Goal: Task Accomplishment & Management: Use online tool/utility

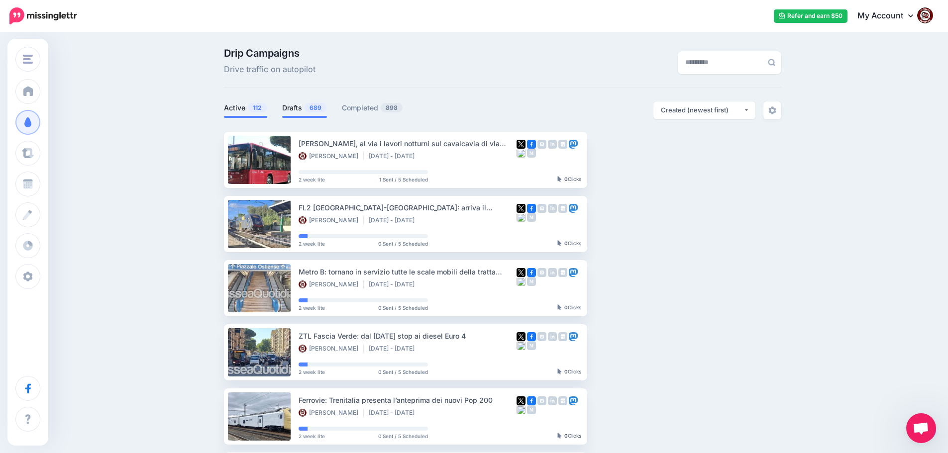
click at [304, 108] on link "Drafts 689" at bounding box center [304, 108] width 45 height 12
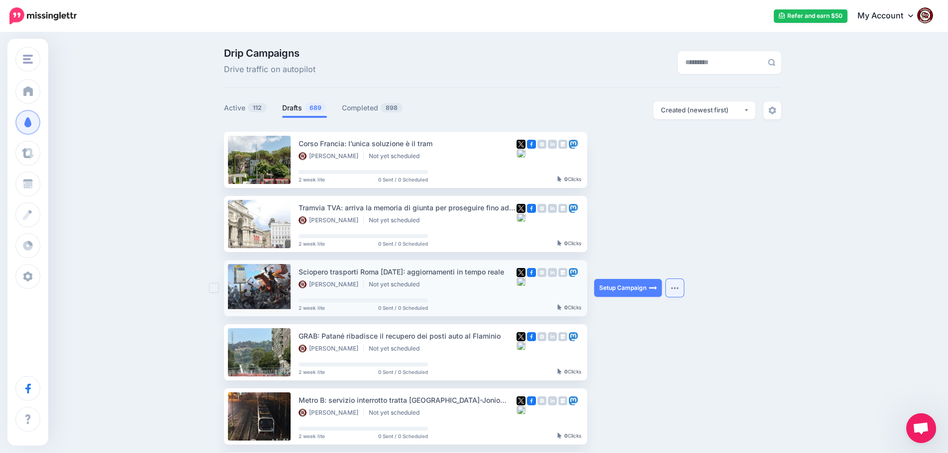
click at [679, 289] on img "button" at bounding box center [675, 288] width 8 height 3
click at [679, 223] on img "button" at bounding box center [675, 223] width 8 height 3
click at [679, 288] on img "button" at bounding box center [675, 288] width 8 height 3
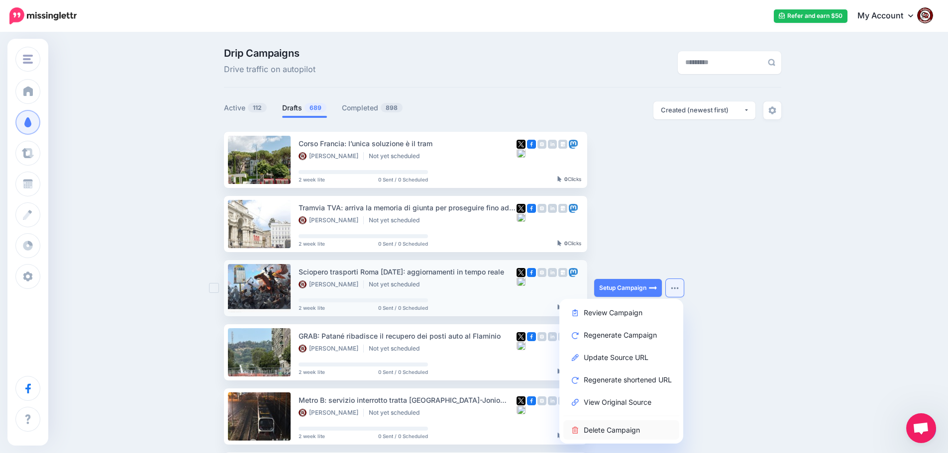
click at [616, 429] on link "Delete Campaign" at bounding box center [621, 429] width 116 height 19
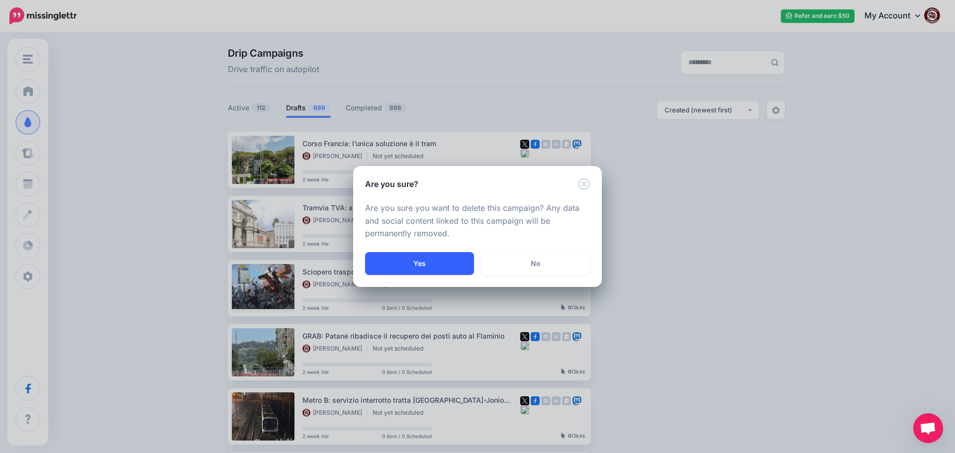
click at [438, 270] on button "Yes" at bounding box center [419, 263] width 109 height 23
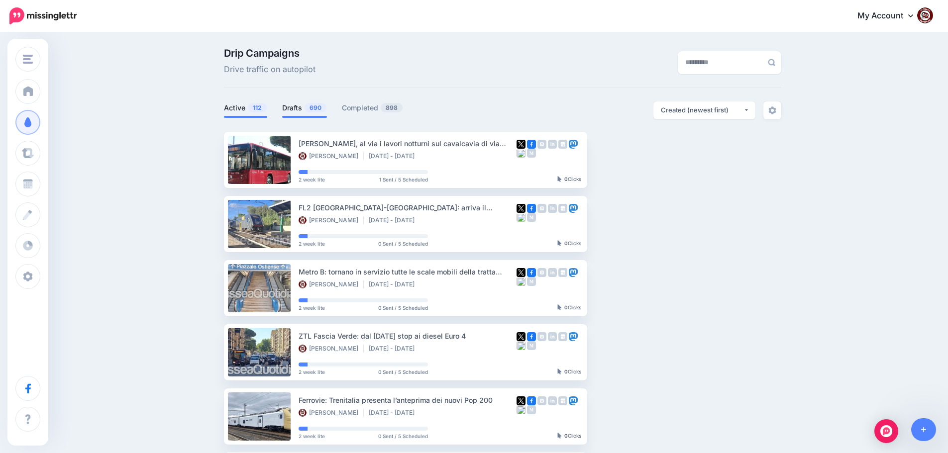
click at [300, 104] on link "Drafts 690" at bounding box center [304, 108] width 45 height 12
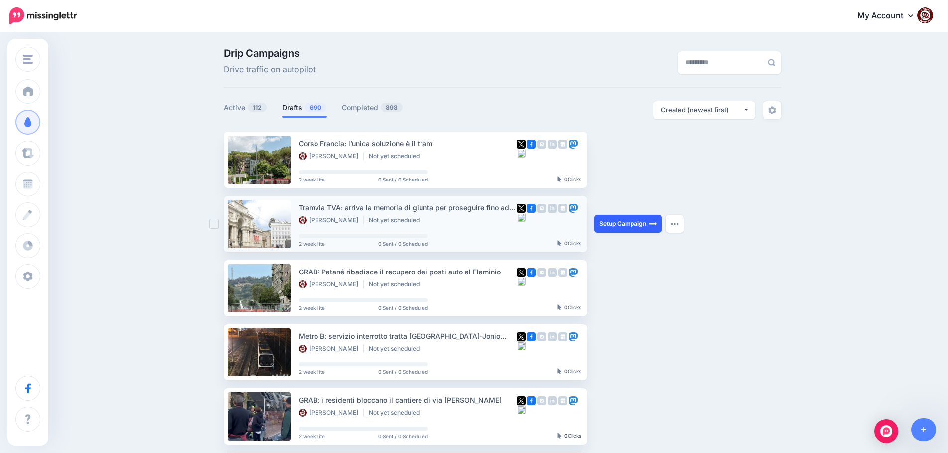
click at [626, 225] on link "Setup Campaign" at bounding box center [628, 224] width 68 height 18
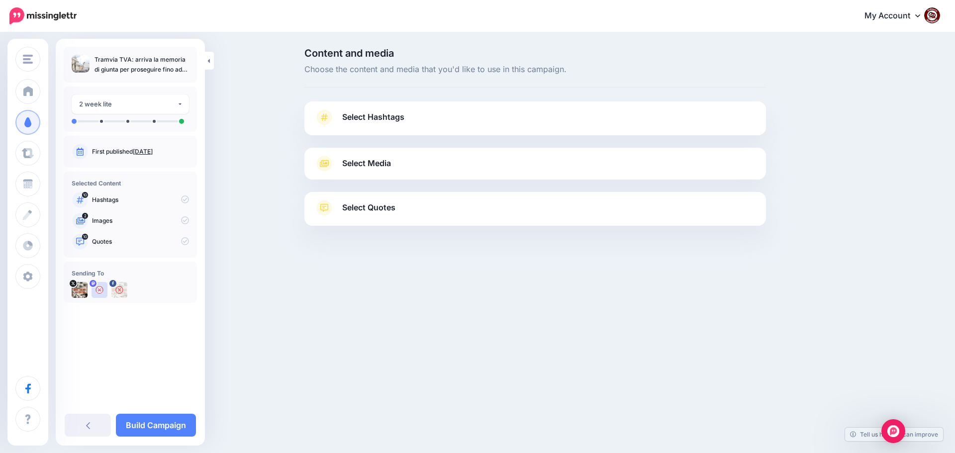
click at [359, 113] on span "Select Hashtags" at bounding box center [373, 116] width 62 height 13
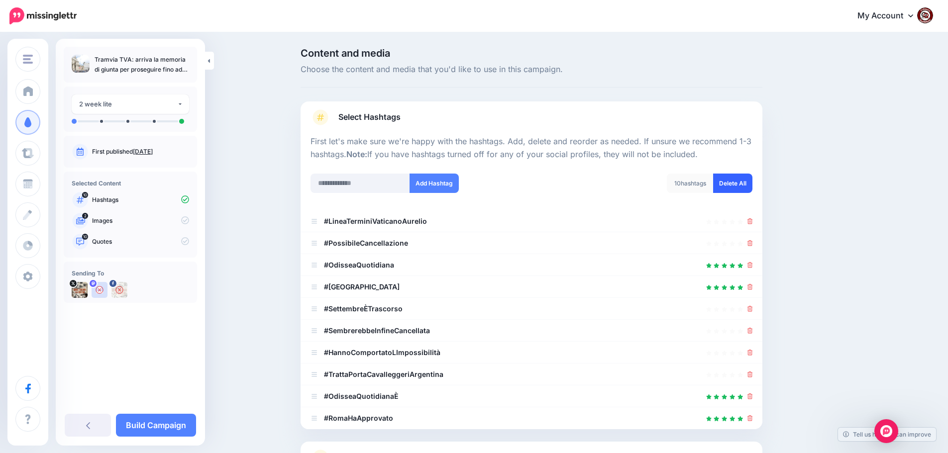
click at [733, 184] on link "Delete All" at bounding box center [732, 183] width 39 height 19
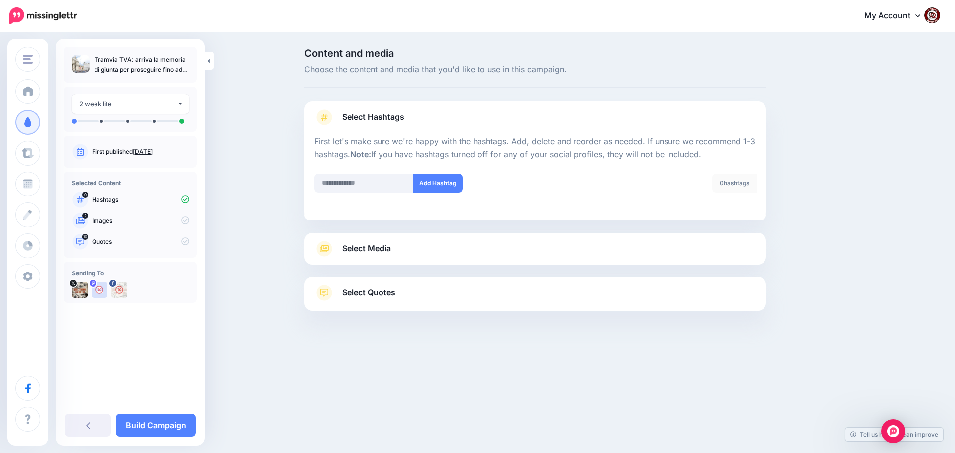
click at [358, 329] on div at bounding box center [535, 336] width 462 height 50
click at [355, 289] on span "Select Quotes" at bounding box center [368, 292] width 53 height 13
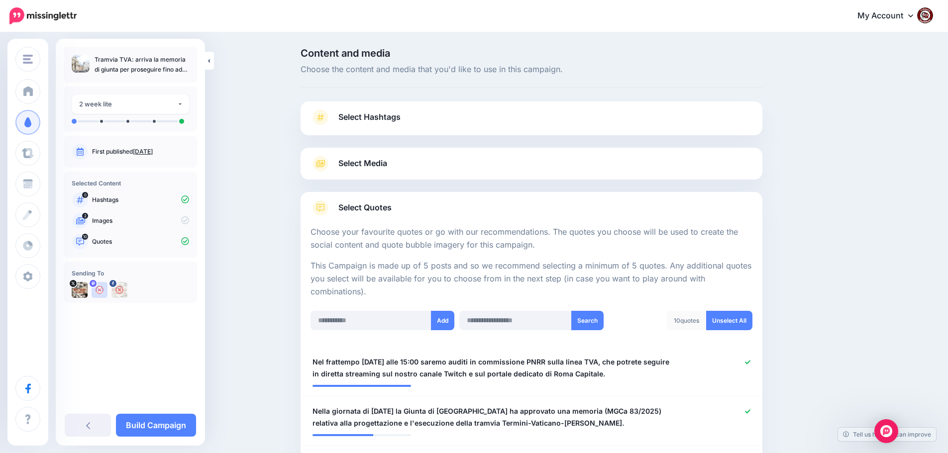
click at [362, 162] on span "Select Media" at bounding box center [362, 163] width 49 height 13
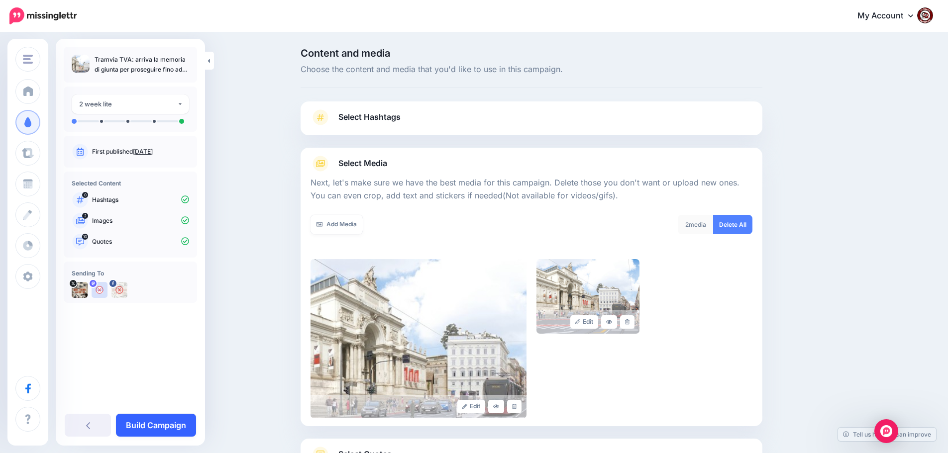
click at [154, 421] on link "Build Campaign" at bounding box center [156, 425] width 80 height 23
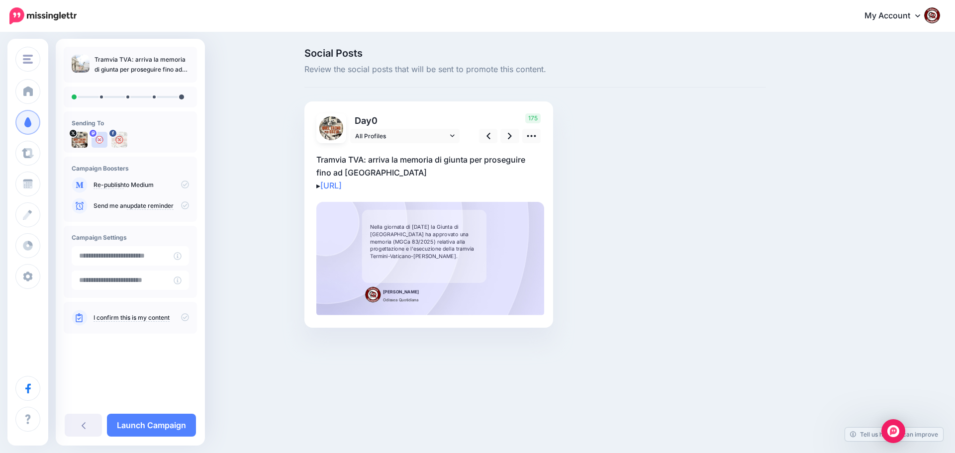
click at [417, 181] on p "Tramvia TVA: arriva la memoria di giunta per proseguire fino ad Argentina ▸ htt…" at bounding box center [428, 172] width 225 height 39
drag, startPoint x: 410, startPoint y: 185, endPoint x: 309, endPoint y: 162, distance: 104.0
click at [309, 162] on div "Day 0 All Profiles" at bounding box center [428, 214] width 249 height 226
paste textarea "**********"
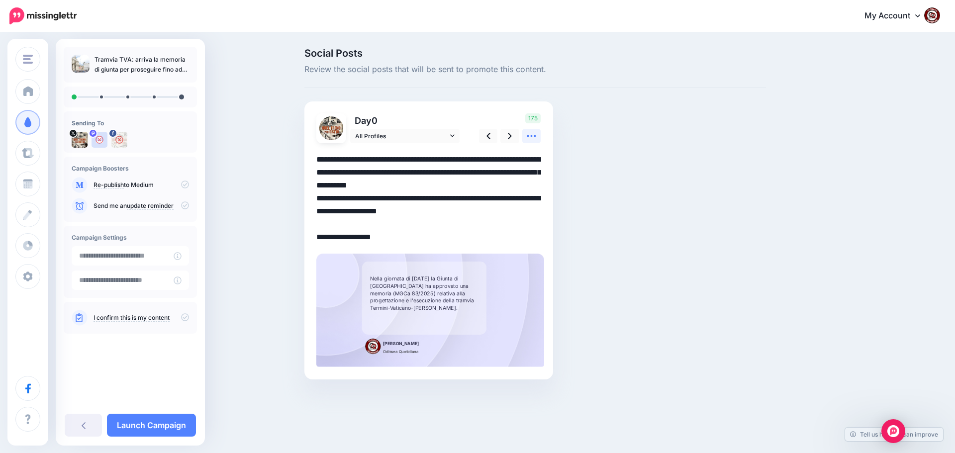
click at [531, 139] on icon at bounding box center [531, 136] width 10 height 10
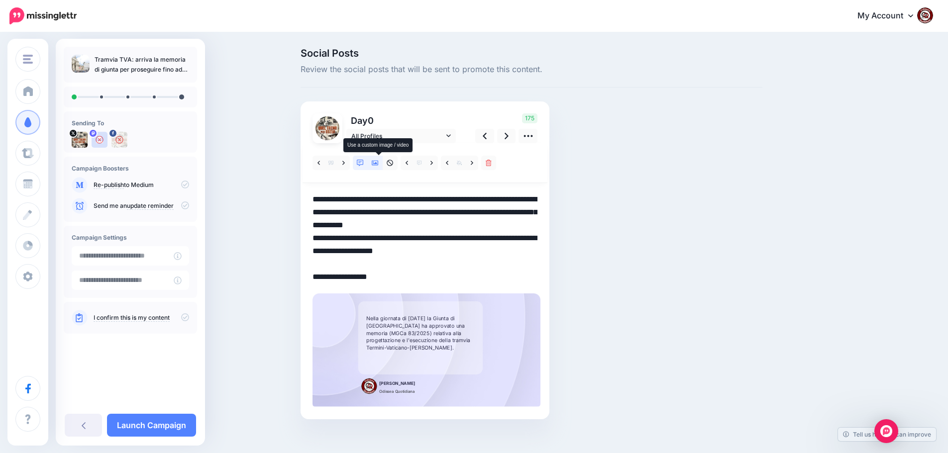
click at [379, 164] on icon at bounding box center [375, 163] width 7 height 7
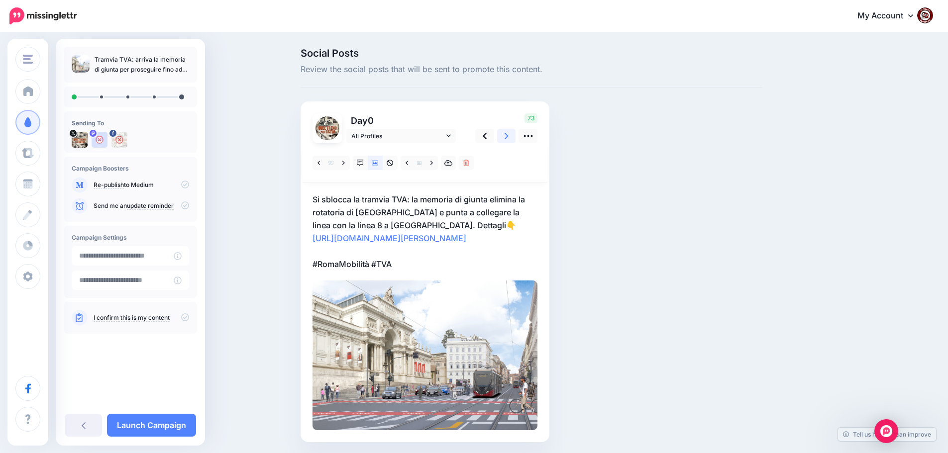
click at [508, 137] on icon at bounding box center [506, 136] width 4 height 6
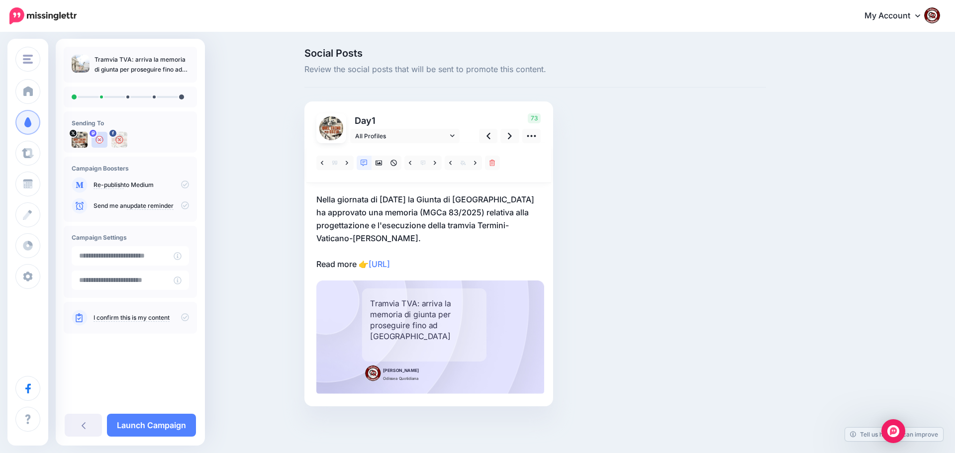
drag, startPoint x: 467, startPoint y: 250, endPoint x: 317, endPoint y: 196, distance: 159.2
click at [317, 196] on p "Nella giornata di ieri la Giunta di Roma ha approvato una memoria (MGCa 83/2025…" at bounding box center [428, 232] width 225 height 78
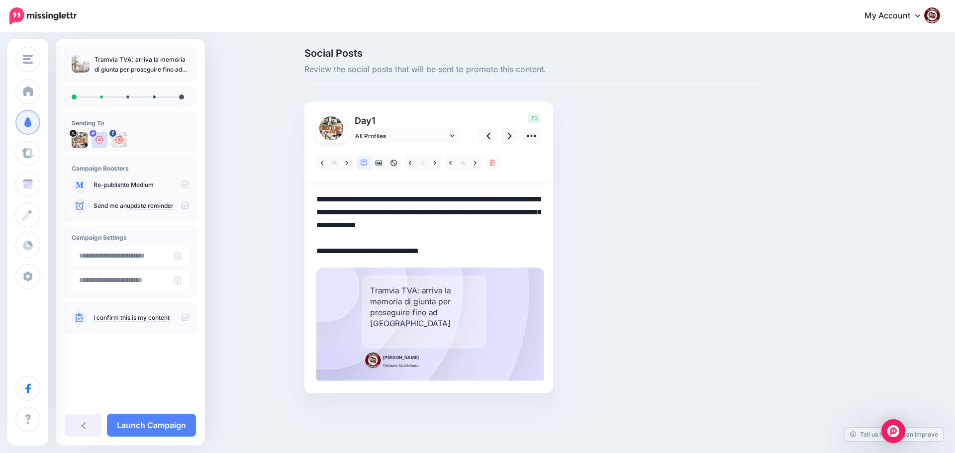
drag, startPoint x: 318, startPoint y: 198, endPoint x: 454, endPoint y: 253, distance: 147.1
click at [454, 253] on textarea "**********" at bounding box center [428, 225] width 225 height 65
paste textarea "**********"
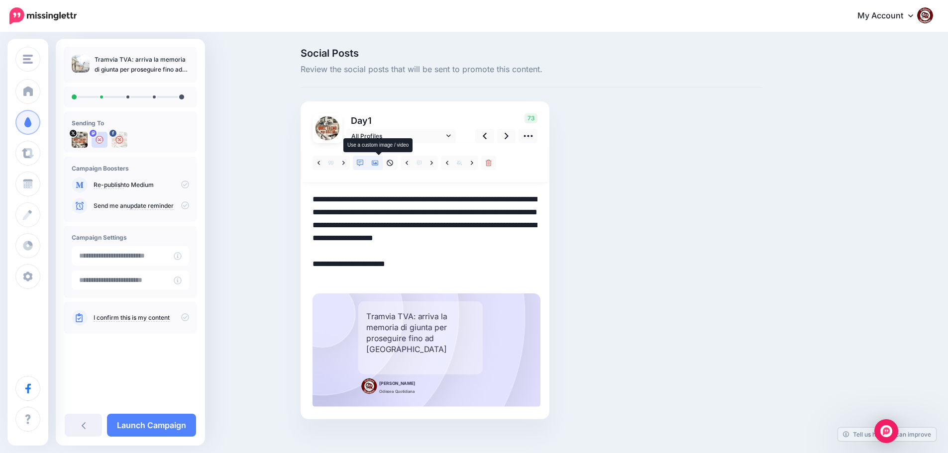
click at [377, 167] on link at bounding box center [375, 163] width 15 height 14
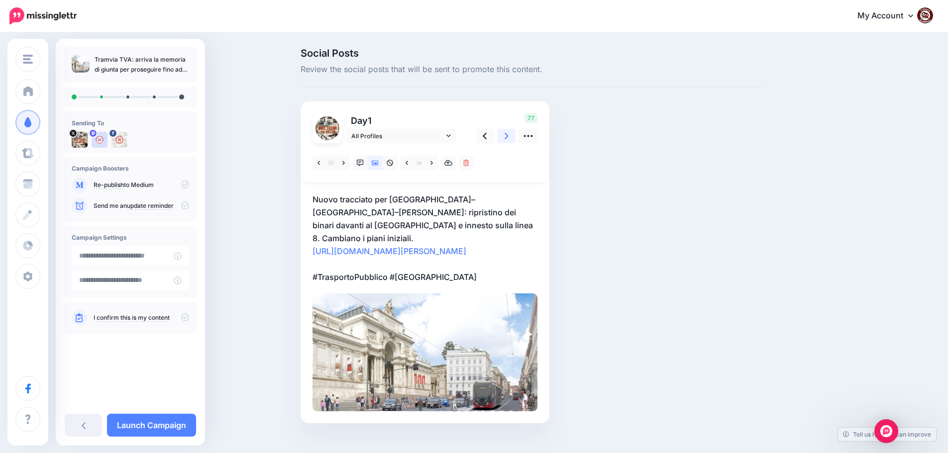
click at [507, 138] on link at bounding box center [506, 136] width 19 height 14
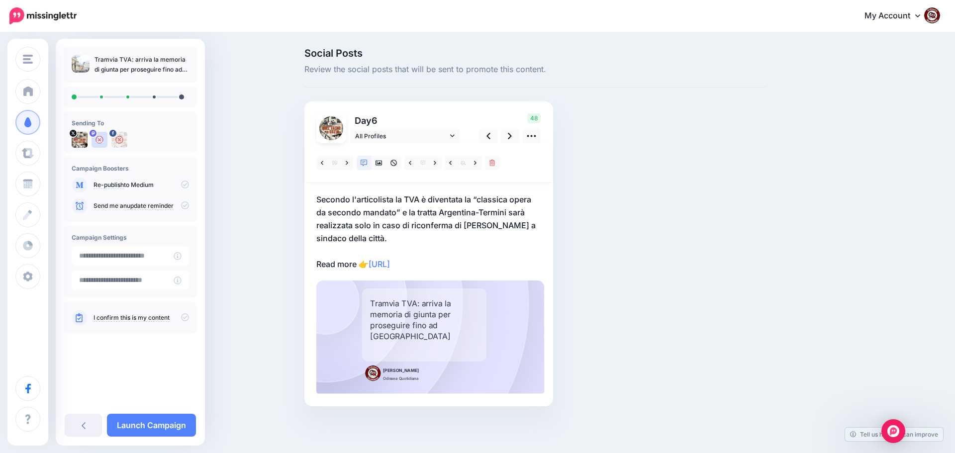
click at [463, 263] on p "Secondo l'articolista la TVA è diventata la “classica opera da secondo mandato”…" at bounding box center [428, 232] width 225 height 78
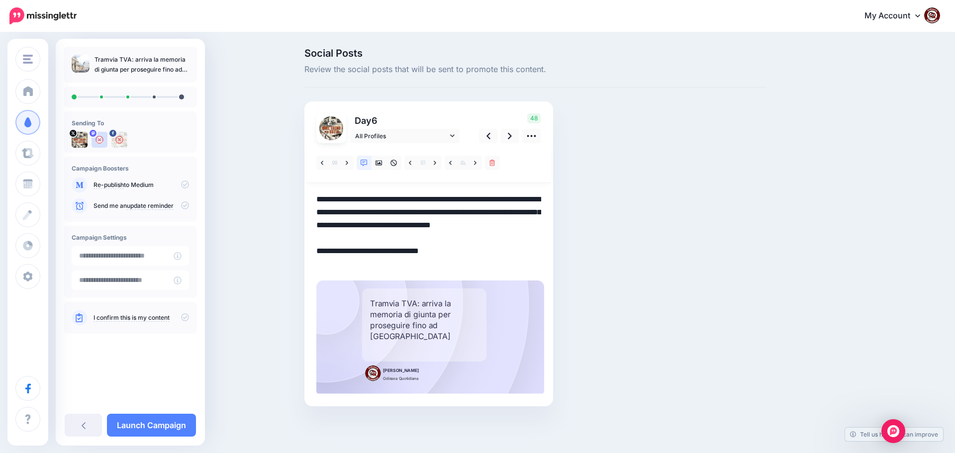
drag, startPoint x: 457, startPoint y: 263, endPoint x: 287, endPoint y: 196, distance: 182.9
click at [287, 196] on div "Social Posts Review the social posts that will be sent to promote this content.…" at bounding box center [477, 242] width 955 height 418
paste textarea "**********"
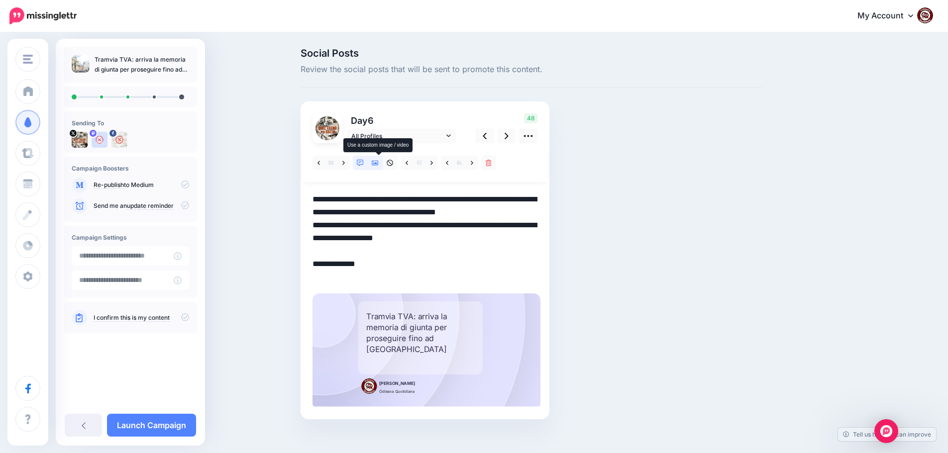
click at [379, 162] on icon at bounding box center [375, 163] width 7 height 7
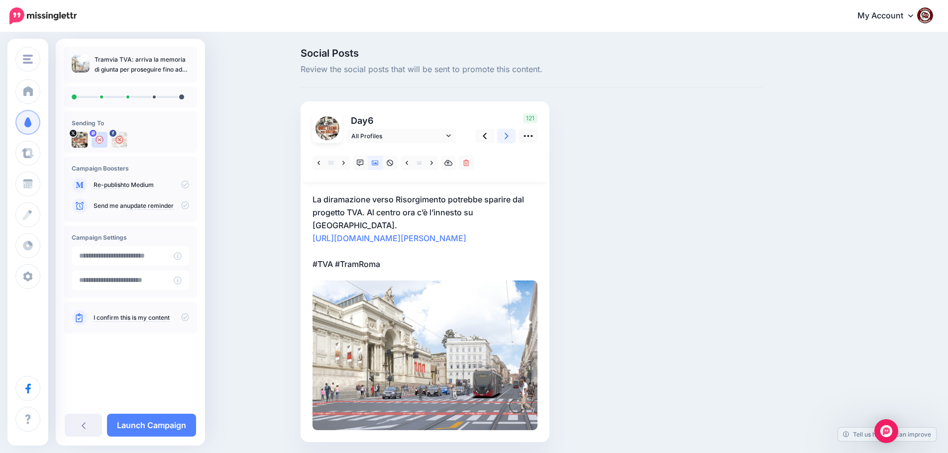
click at [508, 137] on icon at bounding box center [506, 136] width 4 height 10
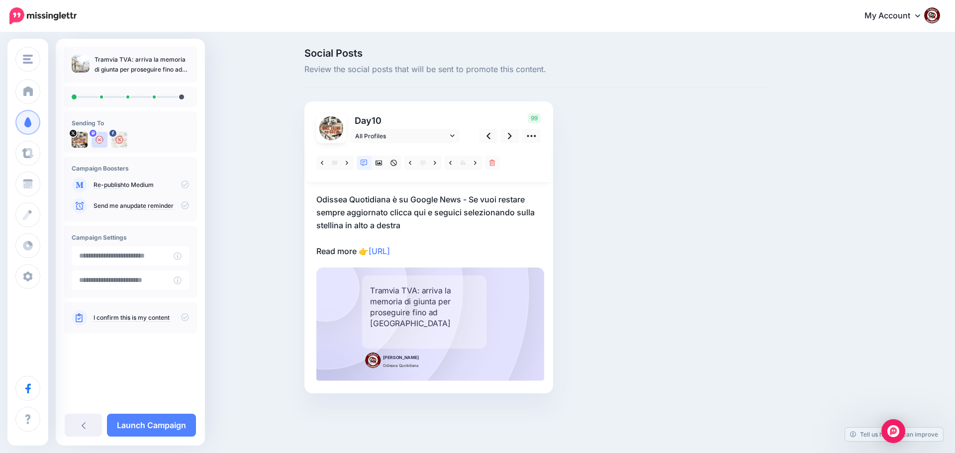
click at [466, 252] on p "Odissea Quotidiana è su Google News - Se vuoi restare sempre aggiornato clicca …" at bounding box center [428, 225] width 225 height 65
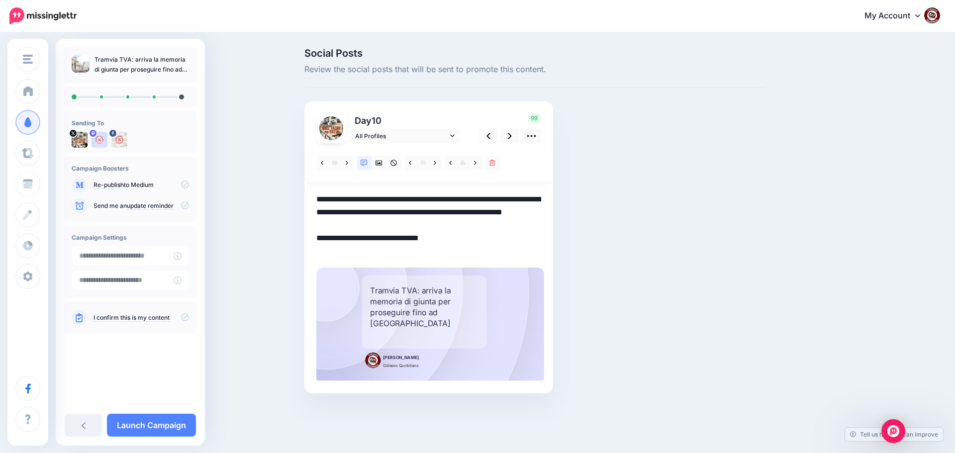
drag, startPoint x: 455, startPoint y: 254, endPoint x: 311, endPoint y: 198, distance: 154.2
click at [311, 198] on div "Day 10 All Profiles" at bounding box center [428, 247] width 249 height 292
paste textarea "**********"
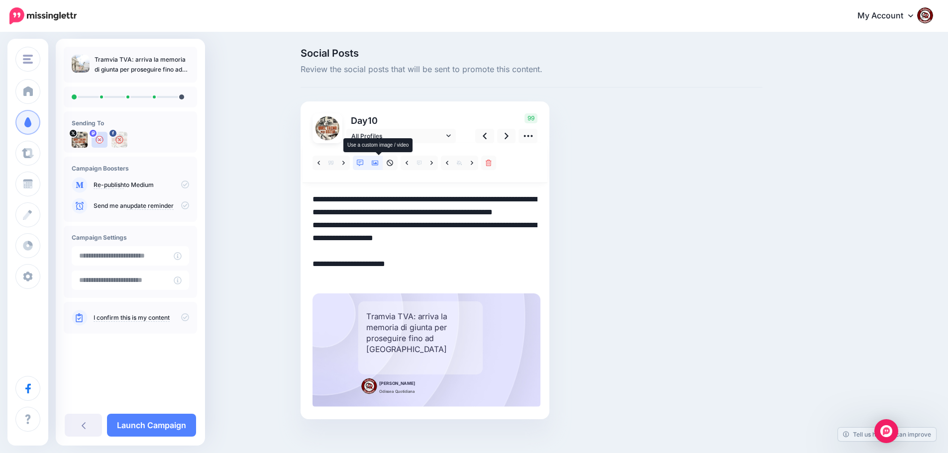
click at [379, 162] on icon at bounding box center [375, 163] width 7 height 7
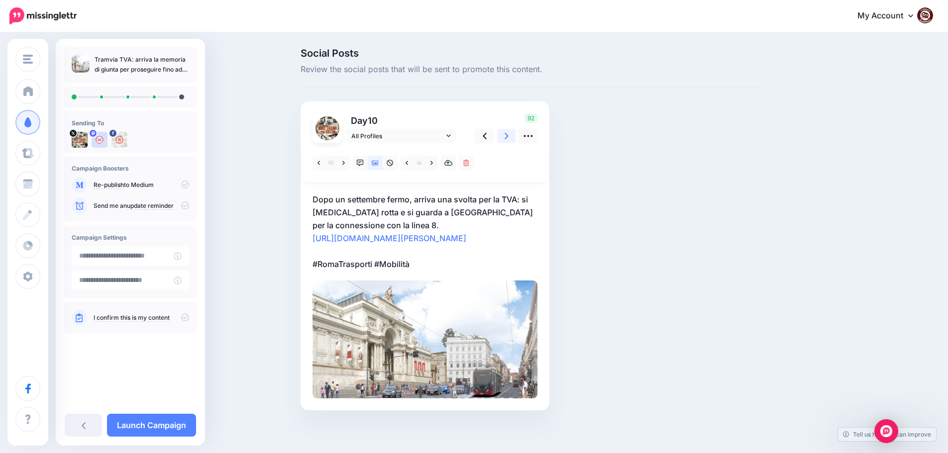
click at [505, 137] on link at bounding box center [506, 136] width 19 height 14
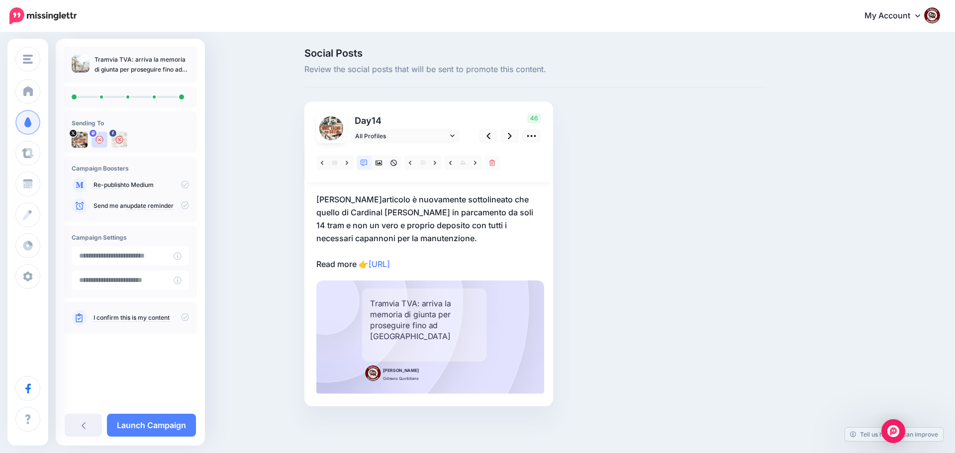
click at [453, 266] on p "Nell'articolo è nuovamente sottolineato che quello di Cardinal Micara sarà in p…" at bounding box center [428, 232] width 225 height 78
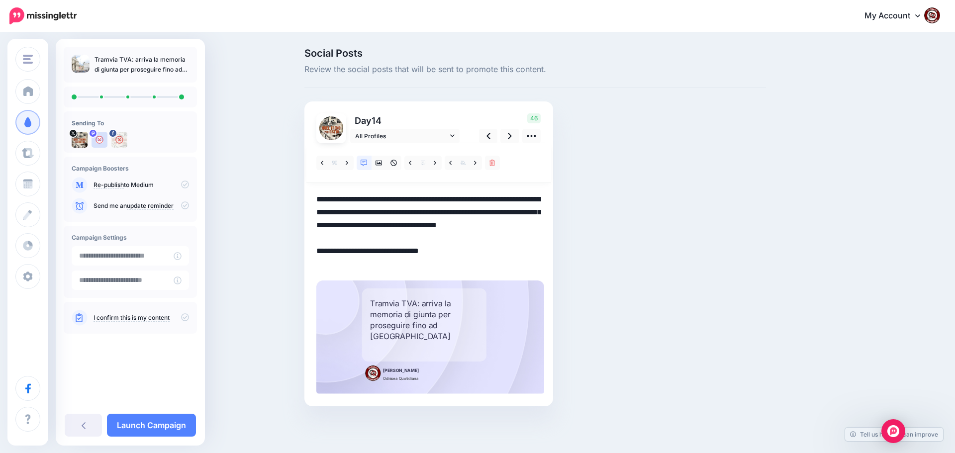
drag, startPoint x: 456, startPoint y: 263, endPoint x: 309, endPoint y: 200, distance: 160.2
click at [309, 200] on div "Day 14 All Profiles" at bounding box center [428, 253] width 249 height 305
paste textarea "**********"
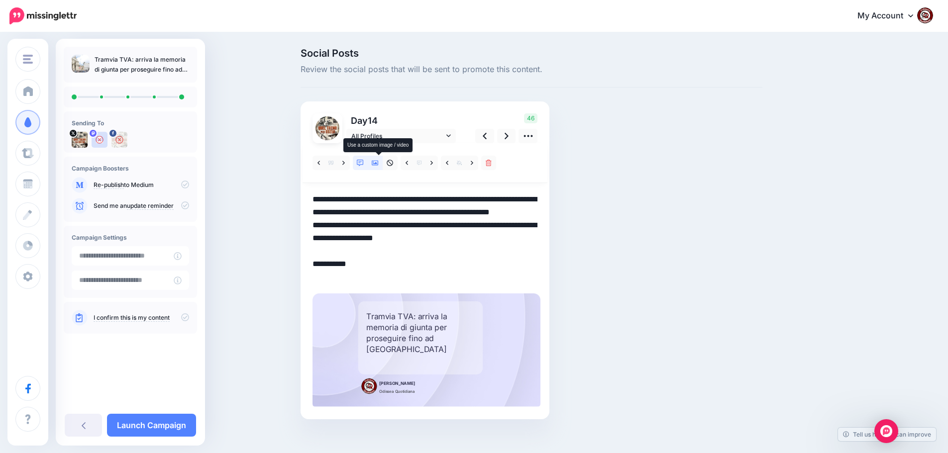
type textarea "**********"
drag, startPoint x: 377, startPoint y: 165, endPoint x: 381, endPoint y: 169, distance: 5.6
click at [379, 166] on icon at bounding box center [375, 163] width 7 height 7
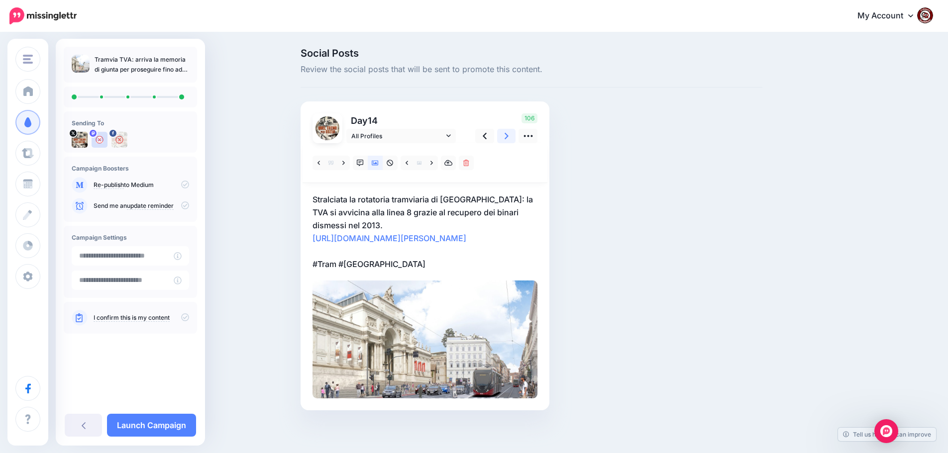
click at [508, 136] on icon at bounding box center [506, 136] width 4 height 10
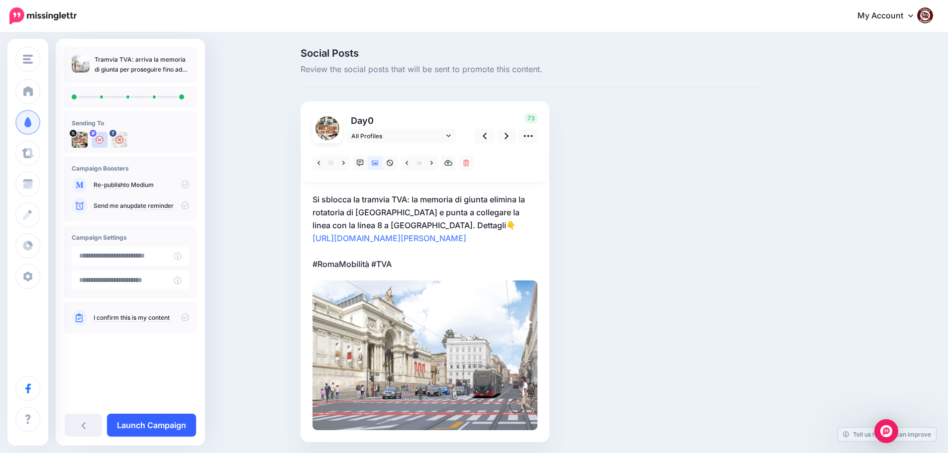
click at [146, 427] on link "Launch Campaign" at bounding box center [151, 425] width 89 height 23
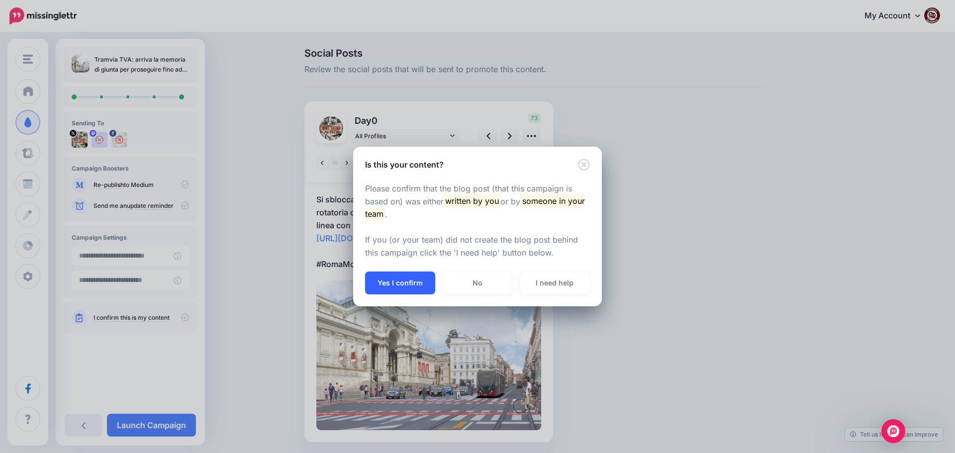
click at [394, 288] on button "Yes I confirm" at bounding box center [400, 283] width 70 height 23
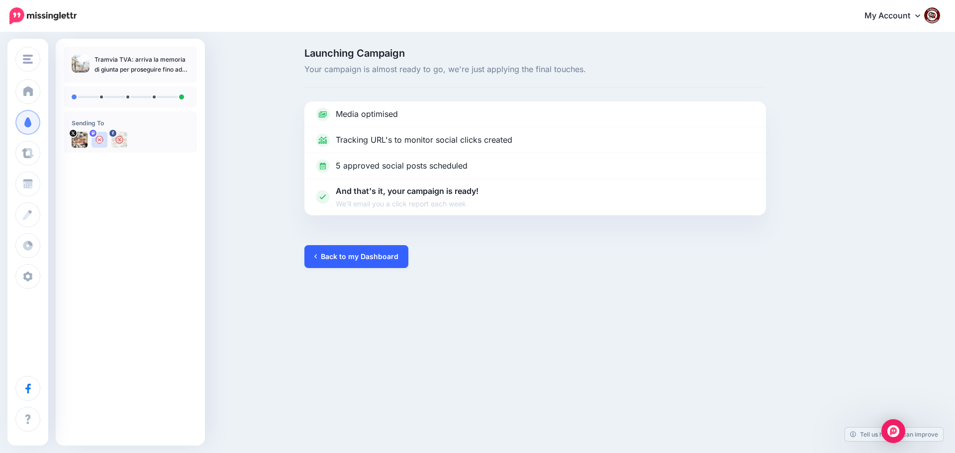
click at [355, 258] on link "Back to my Dashboard" at bounding box center [356, 256] width 104 height 23
